Goal: Task Accomplishment & Management: Complete application form

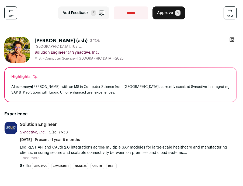
click at [30, 157] on button "...see more" at bounding box center [30, 157] width 20 height 5
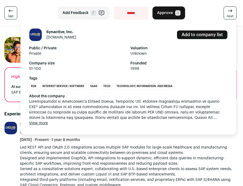
click at [9, 130] on img at bounding box center [11, 128] width 12 height 12
drag, startPoint x: 68, startPoint y: 37, endPoint x: 47, endPoint y: 38, distance: 20.7
click at [47, 38] on header "Synactive, Inc. [DOMAIN_NAME] Add to company list" at bounding box center [128, 34] width 198 height 13
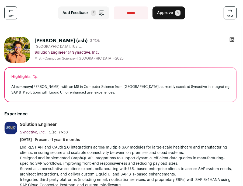
copy link "[DOMAIN_NAME]"
click at [112, 130] on div "Solution Engineer Synactive, Inc. Synactive, Inc. [DOMAIN_NAME] Add to company …" at bounding box center [128, 131] width 217 height 21
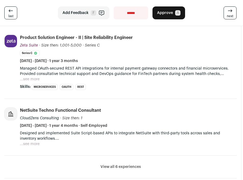
scroll to position [279, 0]
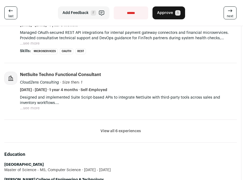
click at [26, 110] on button "...see more" at bounding box center [30, 108] width 20 height 5
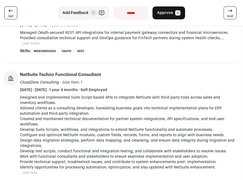
scroll to position [292, 0]
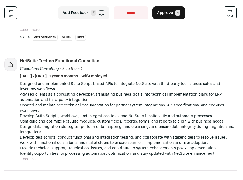
click at [167, 14] on div "next esc" at bounding box center [200, 12] width 75 height 13
click at [163, 12] on span "Approve" at bounding box center [165, 12] width 16 height 5
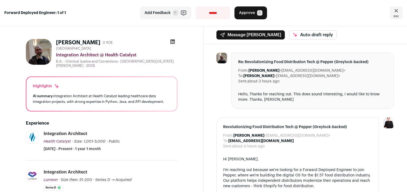
click at [172, 40] on icon at bounding box center [172, 42] width 5 height 5
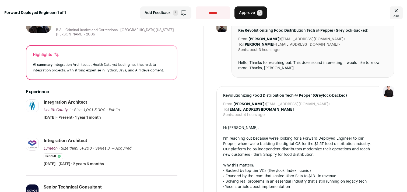
scroll to position [40, 0]
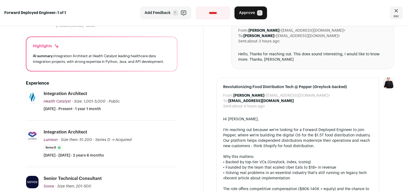
click at [218, 14] on select "**********" at bounding box center [213, 12] width 34 height 13
click at [209, 10] on select "**********" at bounding box center [213, 12] width 34 height 13
select select "**********"
